Goal: Find specific page/section: Find specific page/section

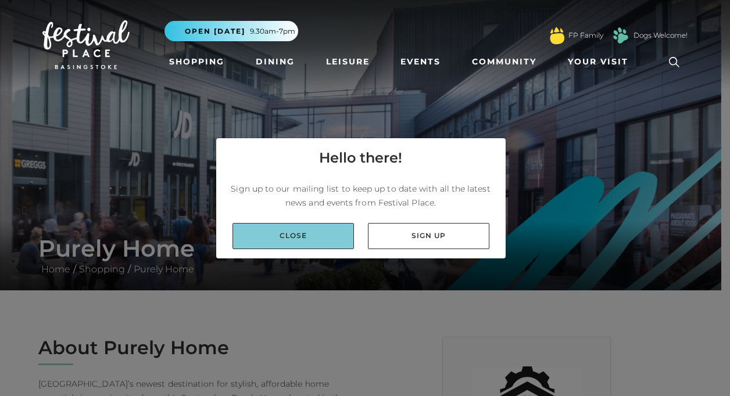
click at [286, 239] on link "Close" at bounding box center [292, 236] width 121 height 26
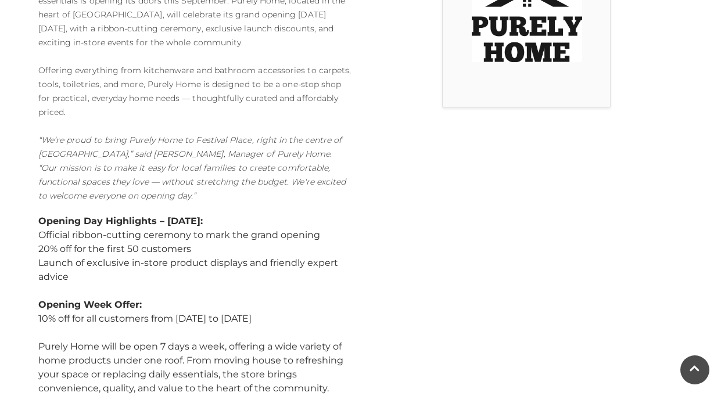
scroll to position [407, 0]
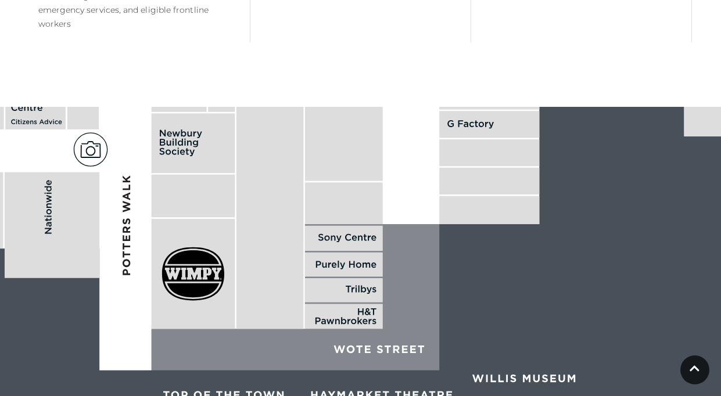
scroll to position [871, 0]
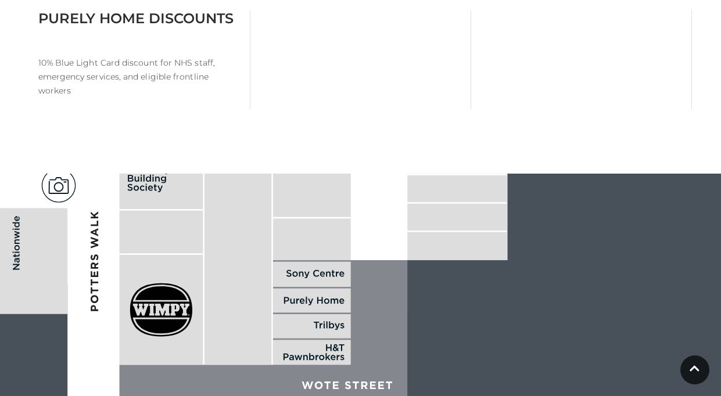
drag, startPoint x: 325, startPoint y: 295, endPoint x: 307, endPoint y: 241, distance: 57.7
click at [307, 241] on rect at bounding box center [312, 240] width 78 height 42
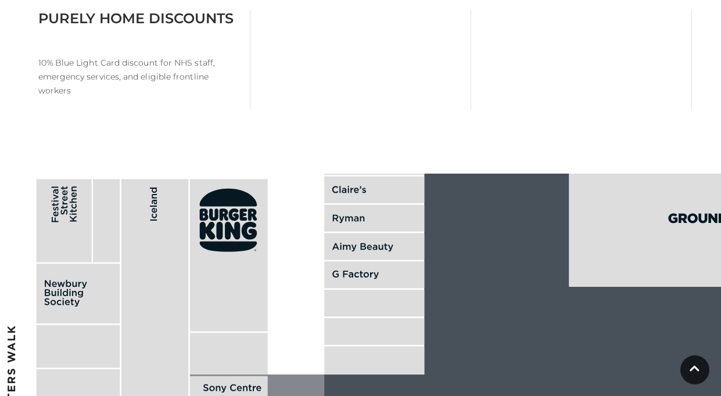
drag, startPoint x: 331, startPoint y: 269, endPoint x: 307, endPoint y: 347, distance: 82.0
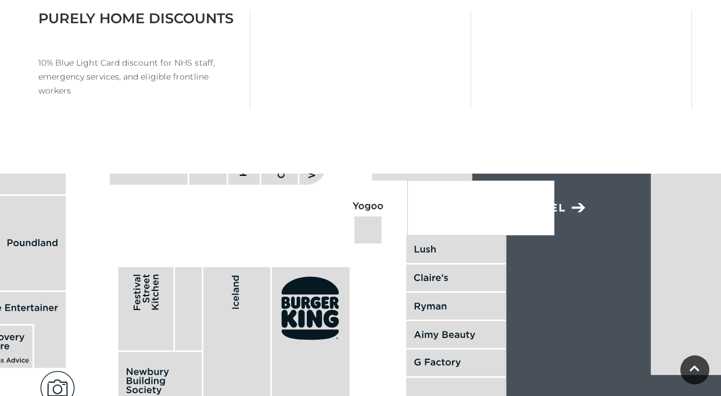
drag, startPoint x: 311, startPoint y: 203, endPoint x: 393, endPoint y: 253, distance: 96.3
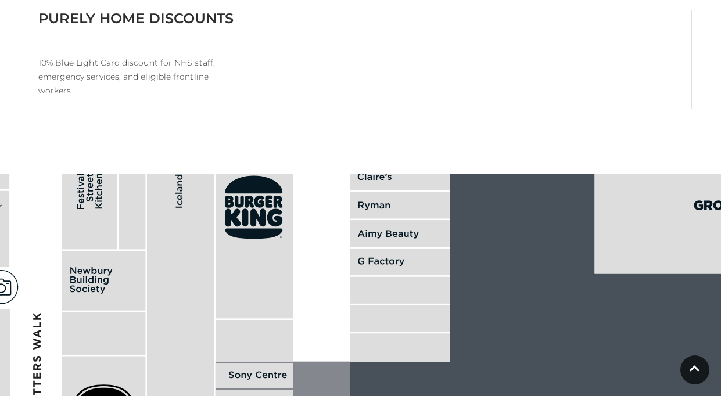
drag, startPoint x: 395, startPoint y: 261, endPoint x: 364, endPoint y: 110, distance: 153.6
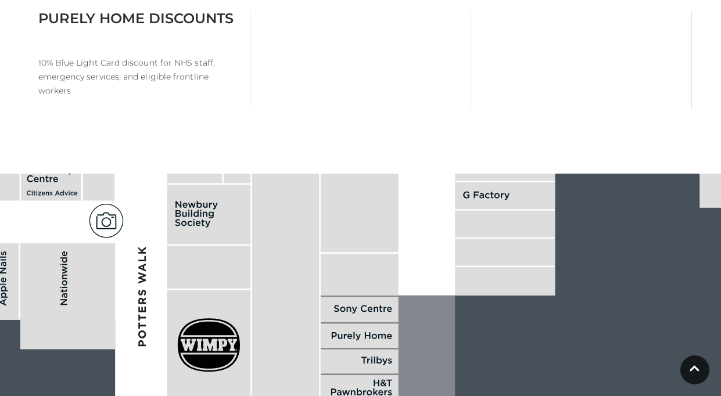
drag, startPoint x: 315, startPoint y: 285, endPoint x: 421, endPoint y: 220, distance: 124.0
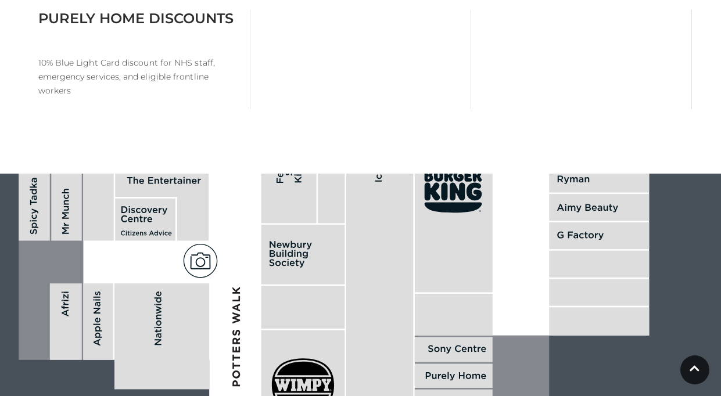
drag, startPoint x: 275, startPoint y: 225, endPoint x: 435, endPoint y: 288, distance: 171.9
click at [413, 288] on rect at bounding box center [379, 291] width 67 height 300
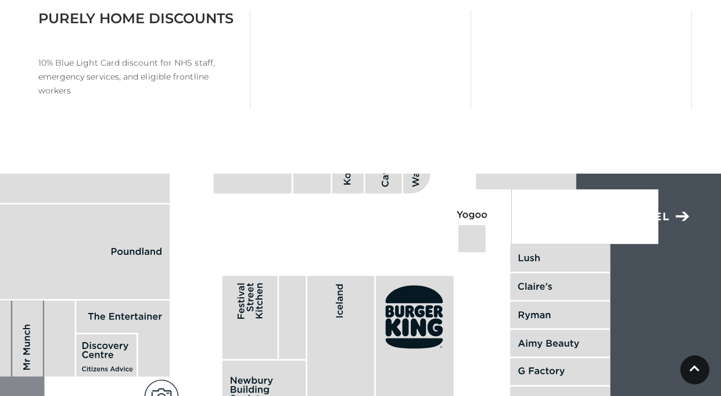
drag, startPoint x: 352, startPoint y: 217, endPoint x: 249, endPoint y: 328, distance: 151.7
click at [249, 328] on rect at bounding box center [250, 318] width 55 height 83
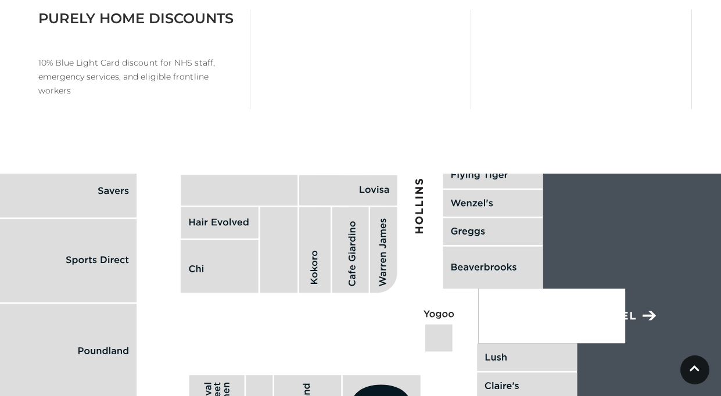
drag, startPoint x: 294, startPoint y: 224, endPoint x: 260, endPoint y: 327, distance: 107.7
click at [260, 327] on polygon at bounding box center [495, 82] width 1096 height 1271
